Goal: Transaction & Acquisition: Purchase product/service

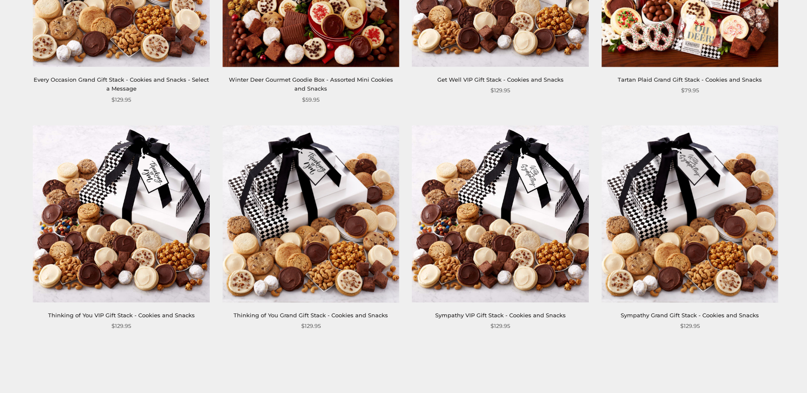
scroll to position [2085, 0]
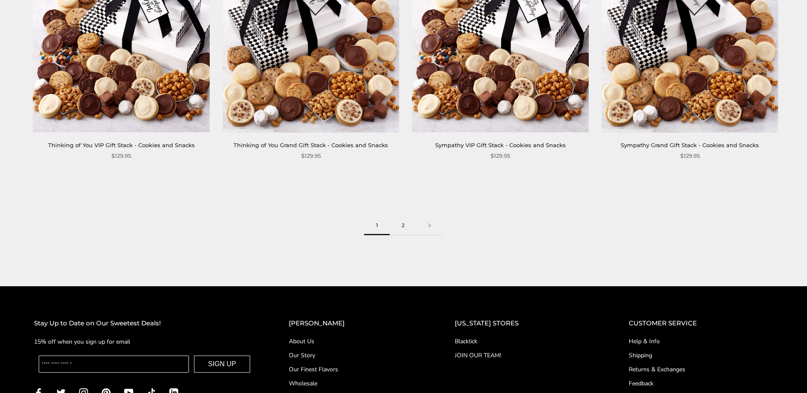
click at [401, 221] on link "2" at bounding box center [403, 225] width 27 height 19
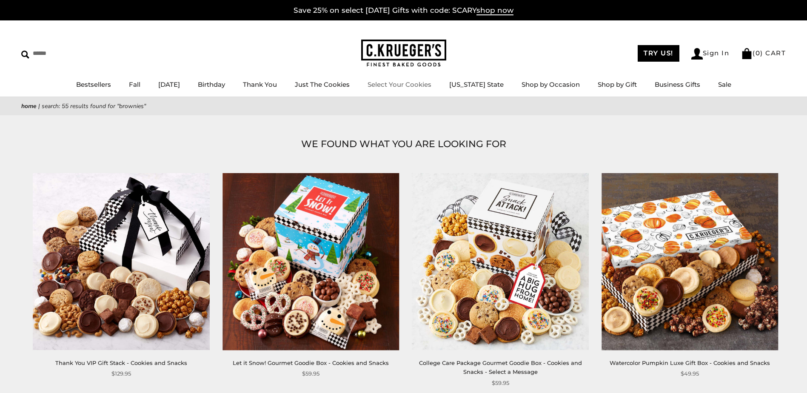
click at [431, 84] on link "Select Your Cookies" at bounding box center [400, 84] width 64 height 8
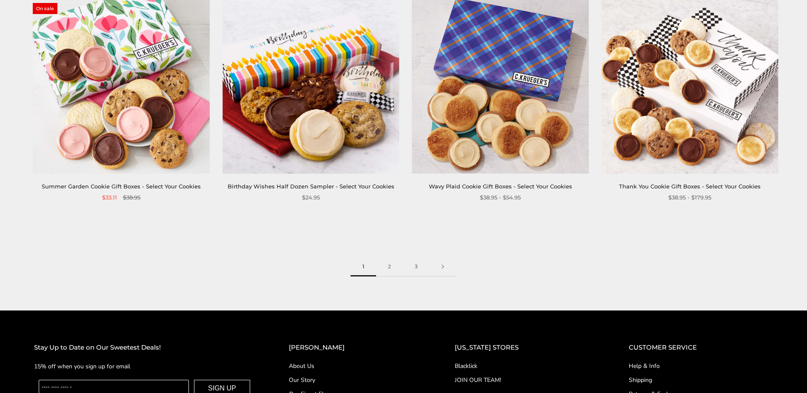
scroll to position [1404, 0]
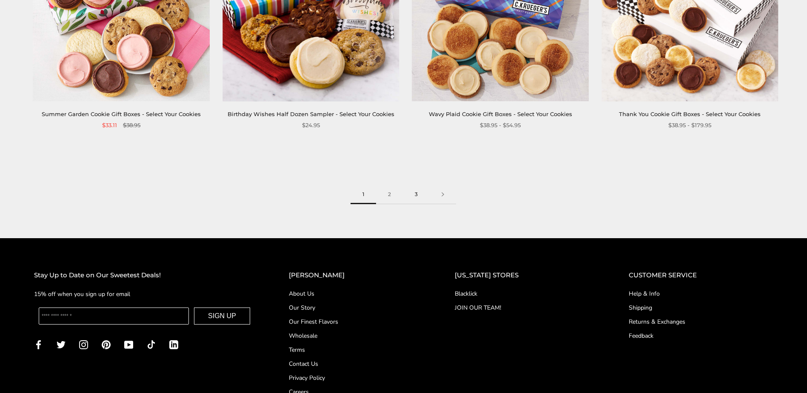
click at [418, 187] on link "3" at bounding box center [416, 194] width 27 height 19
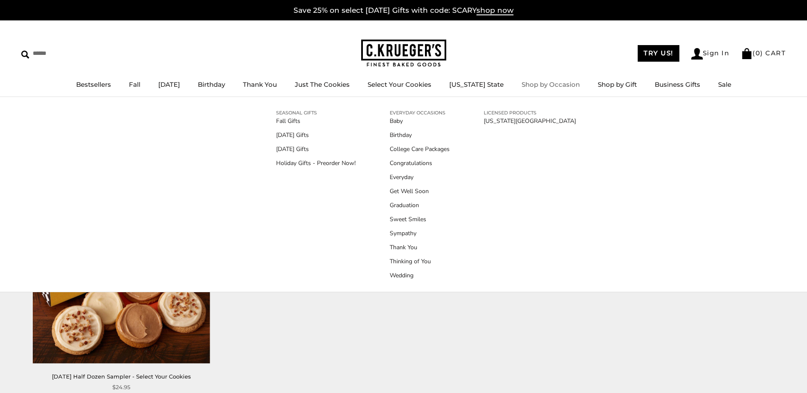
click at [558, 82] on link "Shop by Occasion" at bounding box center [551, 84] width 58 height 8
click at [331, 161] on link "Holiday Gifts - Preorder Now!" at bounding box center [316, 163] width 80 height 9
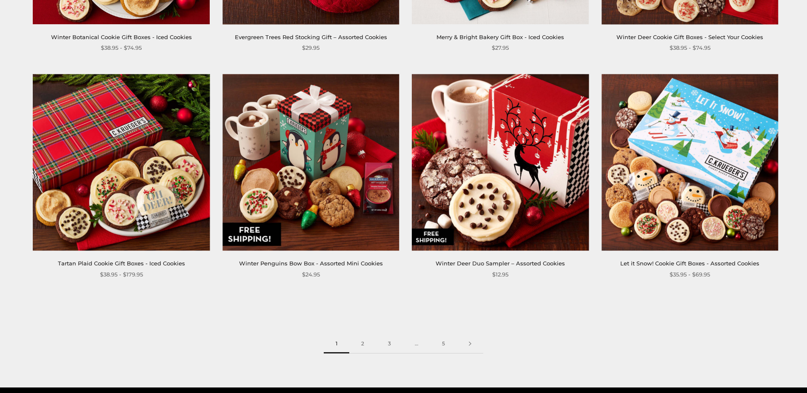
scroll to position [1276, 0]
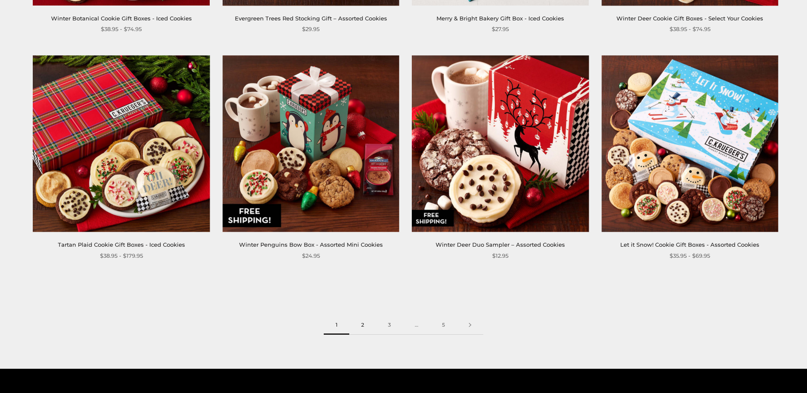
click at [362, 325] on link "2" at bounding box center [362, 325] width 27 height 19
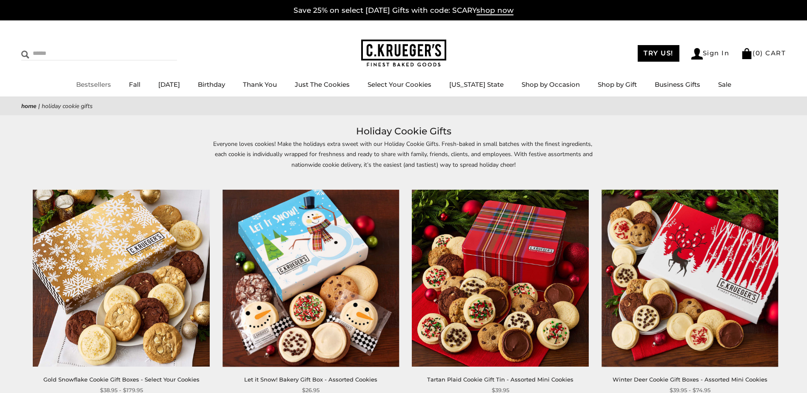
click at [51, 57] on input "Search" at bounding box center [71, 53] width 101 height 13
type input "********"
click at [154, 47] on input "******" at bounding box center [165, 52] width 23 height 11
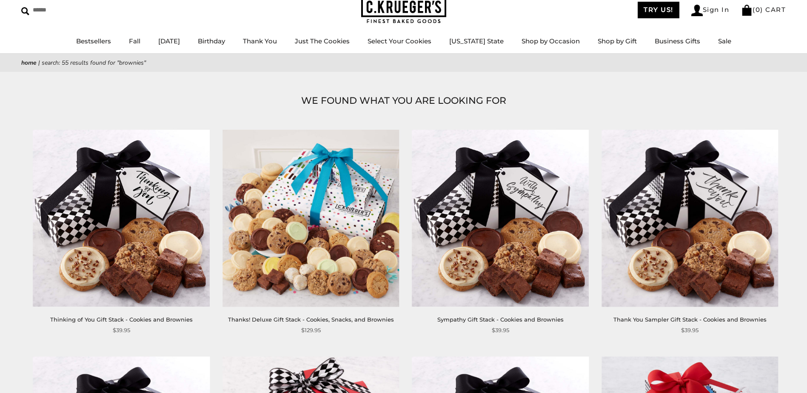
scroll to position [85, 0]
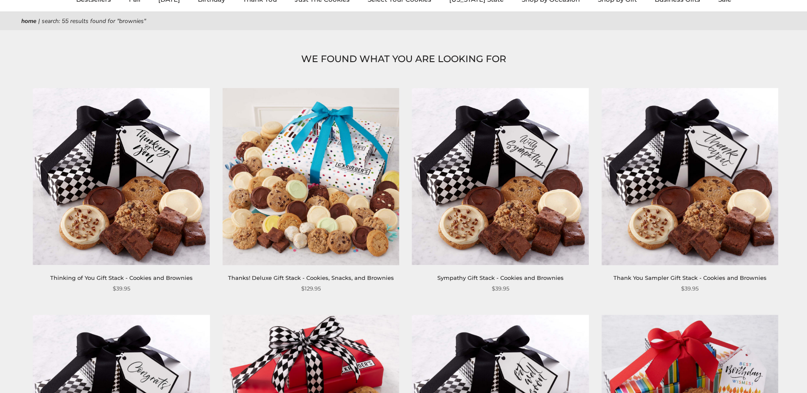
click at [466, 196] on img at bounding box center [500, 176] width 177 height 177
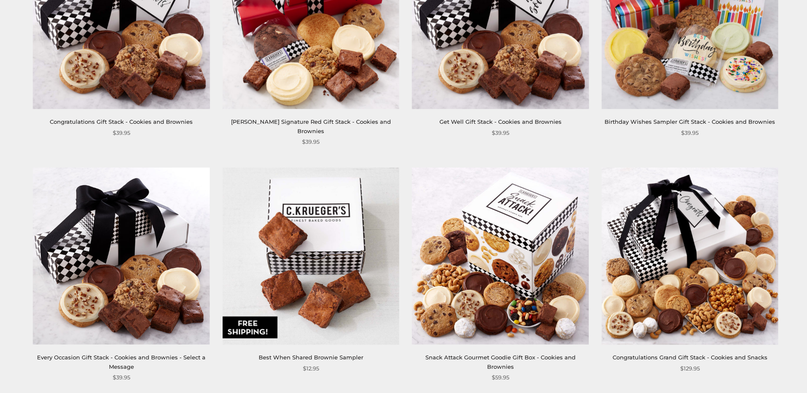
scroll to position [553, 0]
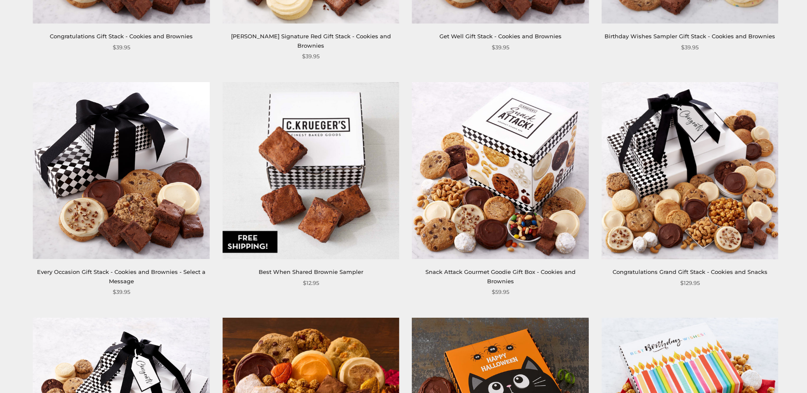
click at [292, 181] on img at bounding box center [311, 171] width 177 height 177
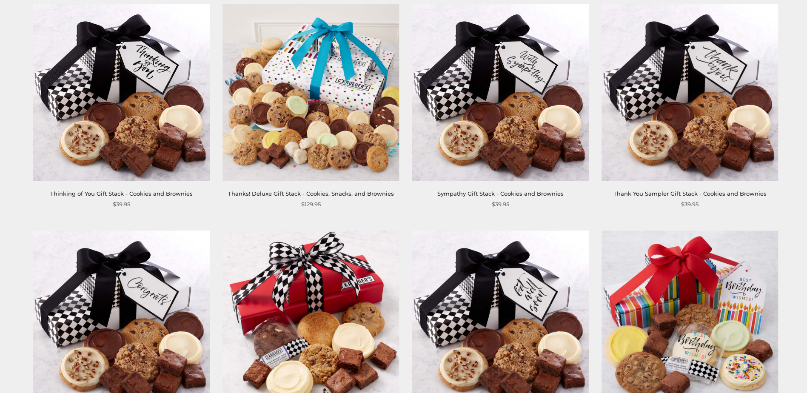
scroll to position [0, 0]
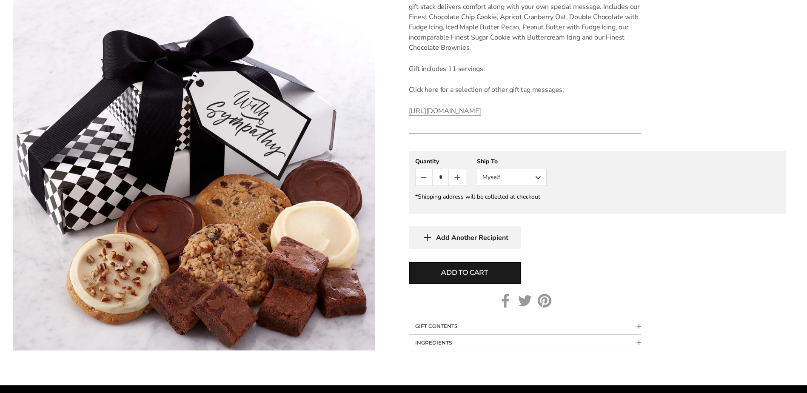
scroll to position [85, 0]
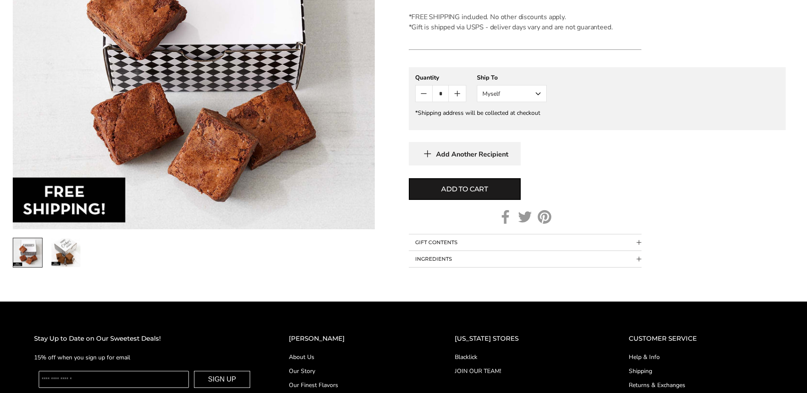
scroll to position [298, 0]
click at [51, 257] on img "2 / 2" at bounding box center [65, 252] width 29 height 29
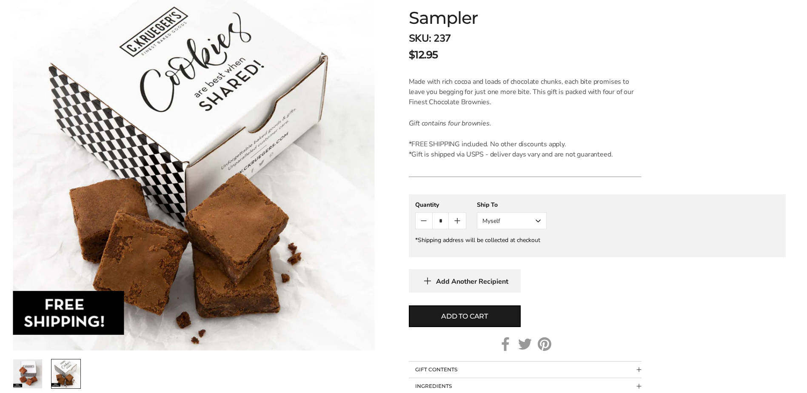
scroll to position [213, 0]
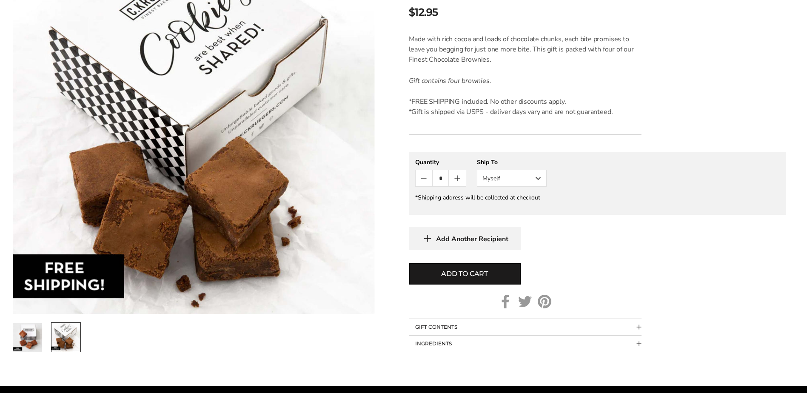
click at [440, 326] on button "GIFT CONTENTS" at bounding box center [525, 327] width 233 height 16
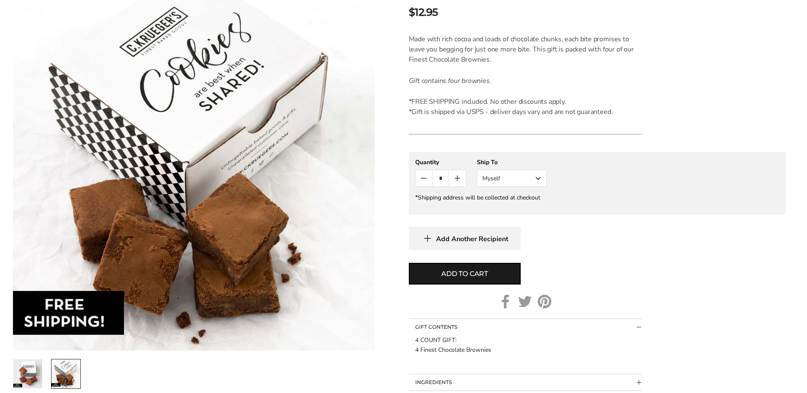
click at [440, 326] on button "GIFT CONTENTS" at bounding box center [525, 327] width 233 height 16
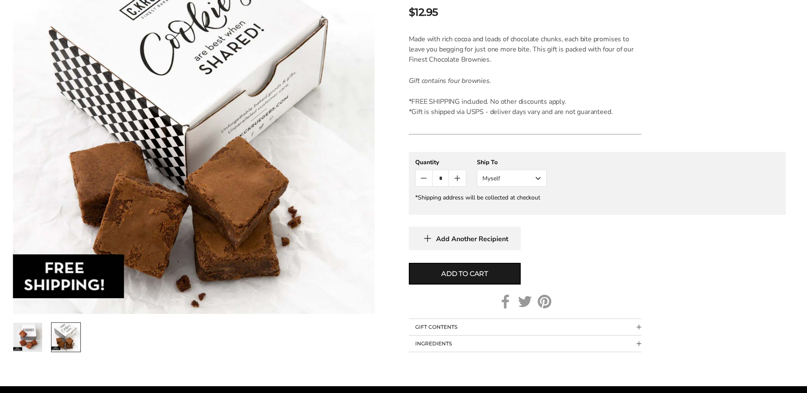
click at [426, 346] on button "INGREDIENTS" at bounding box center [525, 344] width 233 height 16
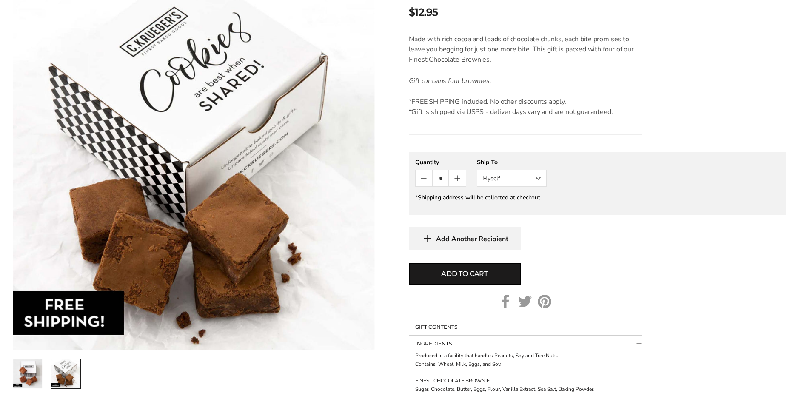
click at [426, 346] on button "INGREDIENTS" at bounding box center [525, 344] width 233 height 16
